Goal: Task Accomplishment & Management: Complete application form

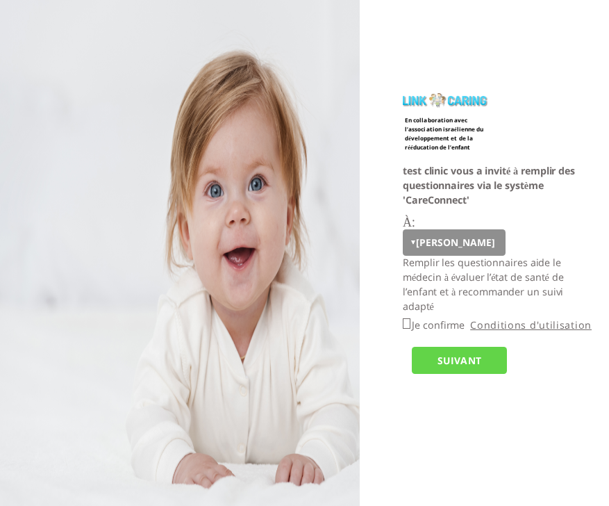
click at [442, 324] on label "Je confirme" at bounding box center [438, 324] width 53 height 13
click at [410, 324] on input "Je confirme" at bounding box center [407, 323] width 8 height 10
checkbox input "true"
click at [451, 359] on input "SUIVANT" at bounding box center [459, 360] width 95 height 27
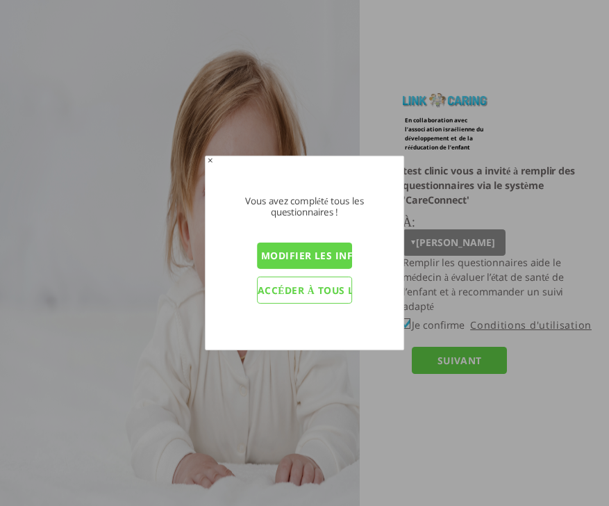
click at [328, 258] on input "Modifier les informations du personnel éducatif" at bounding box center [304, 255] width 95 height 27
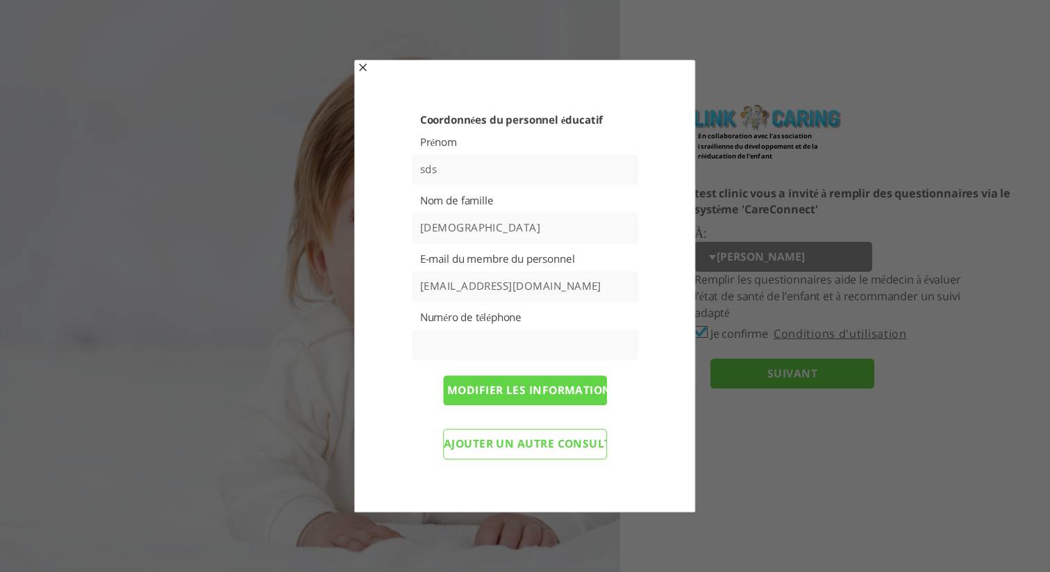
click at [516, 281] on input "[EMAIL_ADDRESS][DOMAIN_NAME]" at bounding box center [525, 286] width 226 height 31
paste input "wofej94787@cspaus"
type input "[EMAIL_ADDRESS][DOMAIN_NAME]"
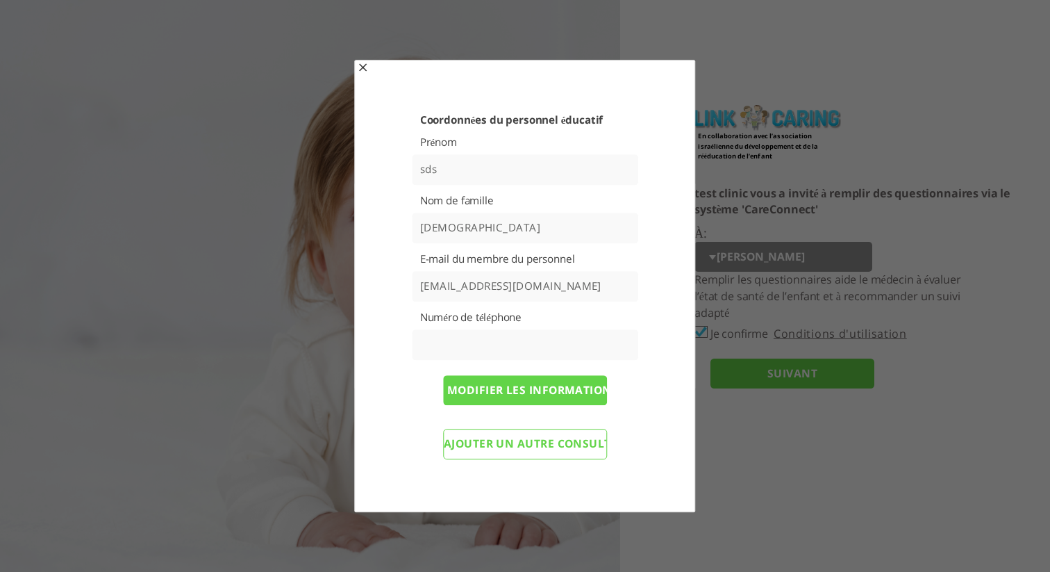
click at [480, 220] on input "[DEMOGRAPHIC_DATA]" at bounding box center [525, 227] width 226 height 31
type input "ds"
click at [451, 165] on input "sds" at bounding box center [525, 169] width 226 height 31
type input "s"
type input "dvv"
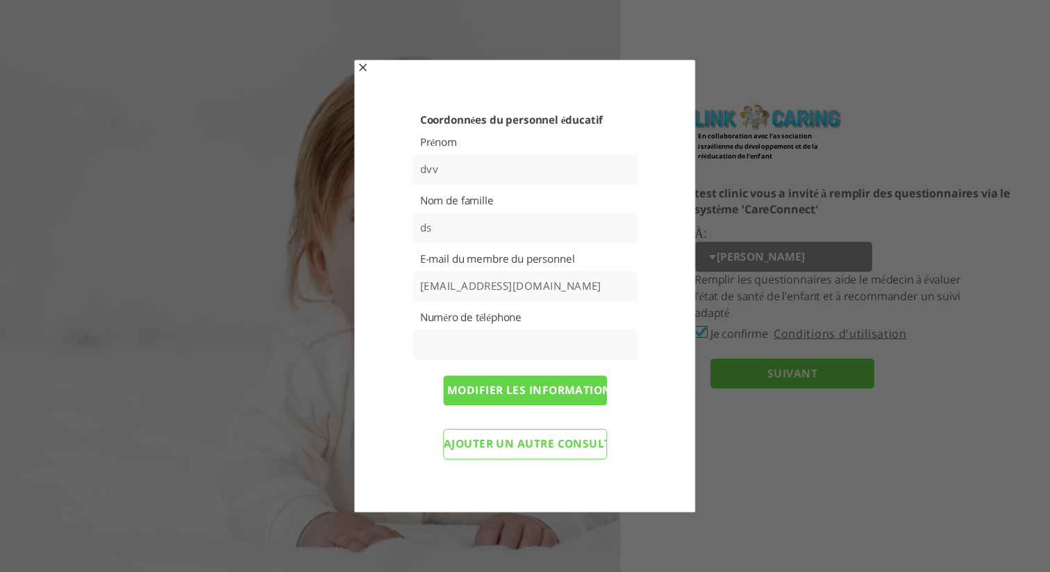
click at [482, 351] on input "text" at bounding box center [525, 344] width 226 height 31
click at [608, 268] on div "Coordonnées du personnel éducatif Prénom dvv Nom de famille ds E-mail du membre…" at bounding box center [525, 290] width 285 height 354
click at [526, 394] on input "Modifier les informations et renvoyer les questionnaires" at bounding box center [525, 390] width 164 height 31
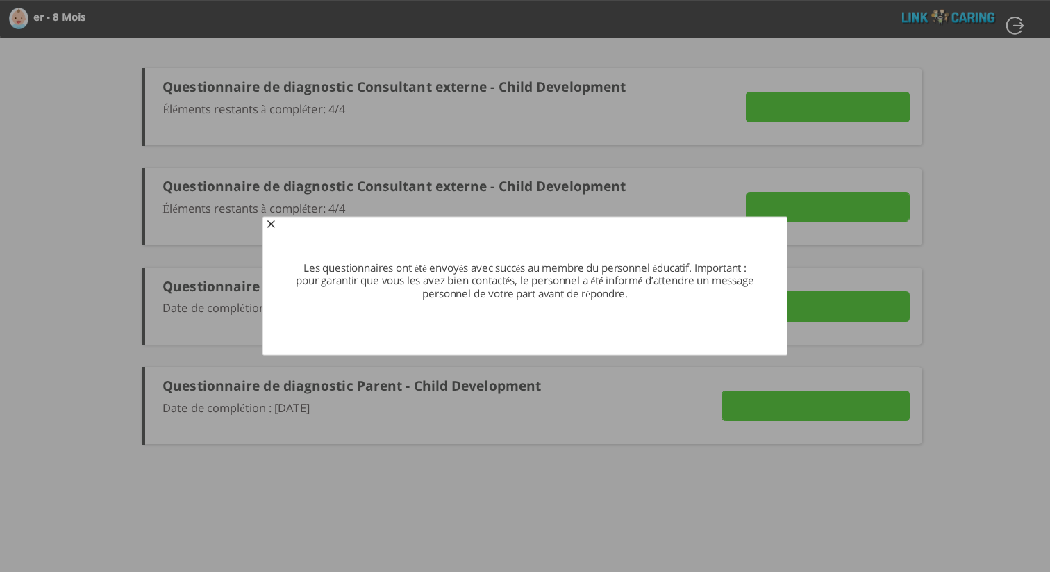
type input "Détails"
type input "ENVOYER MAINTENANT"
type input "VOIR LES RÉPONSES"
type input "ENVOYER MAINTENANT"
type input "Détails"
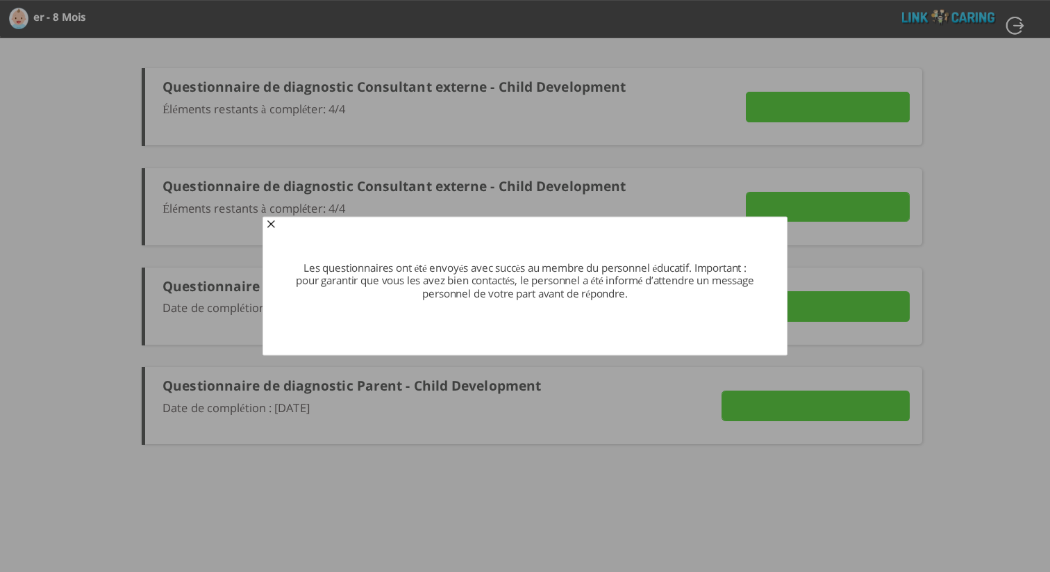
type input "VOIR LES RÉPONSES"
type input "ENVOYER MAINTENANT"
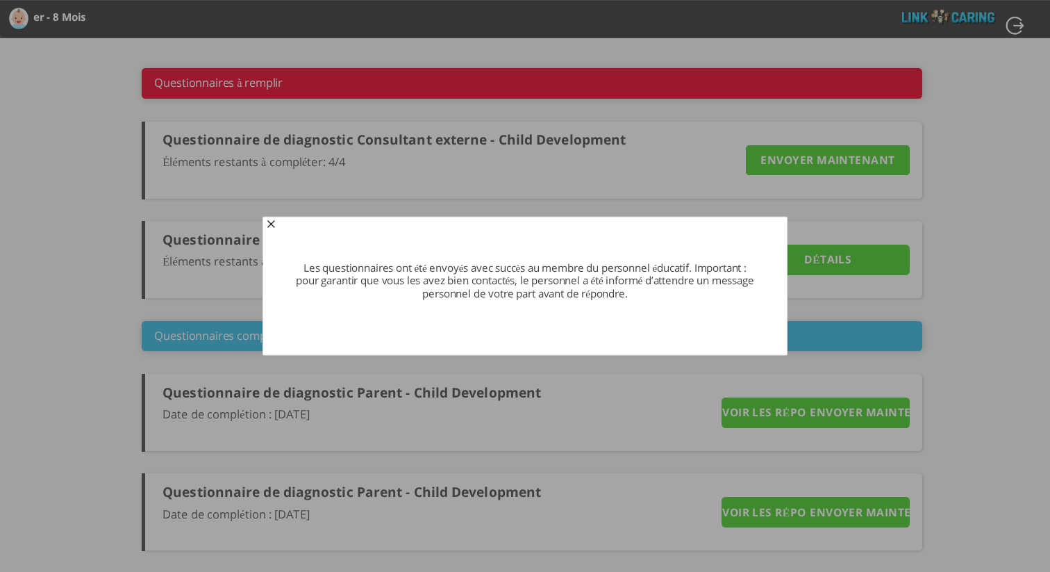
click at [267, 224] on span "button" at bounding box center [270, 224] width 11 height 11
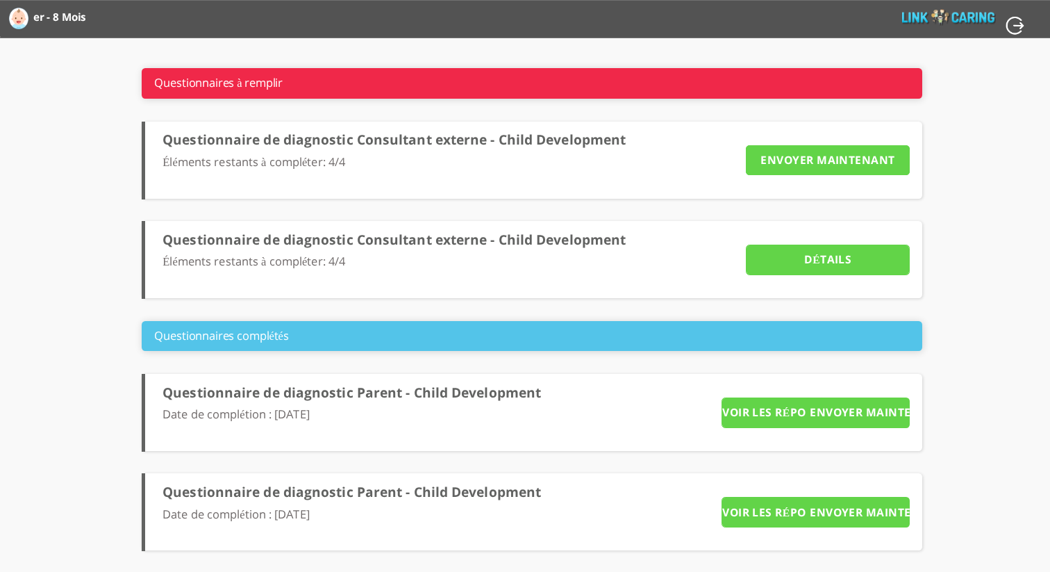
scroll to position [1, 0]
